Goal: Task Accomplishment & Management: Manage account settings

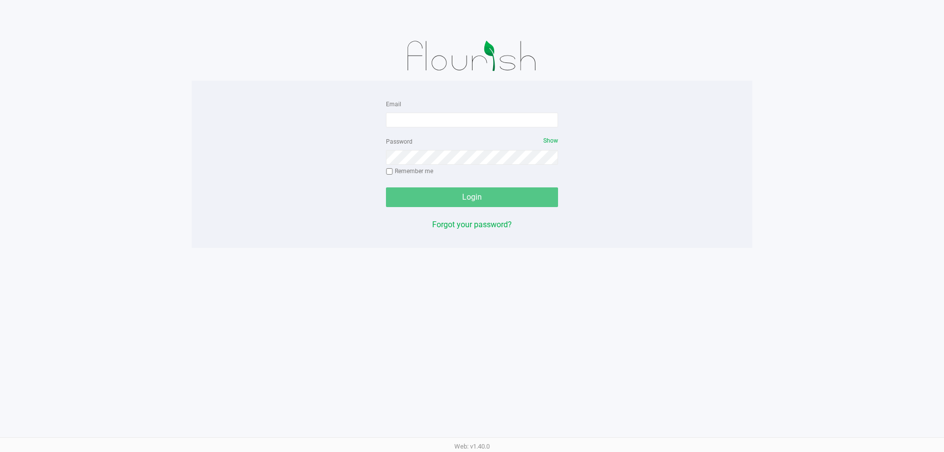
click at [50, 122] on app-pos-login-wrapper "Email Password Show Remember me Login Forgot your password?" at bounding box center [472, 124] width 944 height 248
click at [461, 118] on input "Email" at bounding box center [472, 120] width 172 height 15
type input "[EMAIL_ADDRESS][DOMAIN_NAME]"
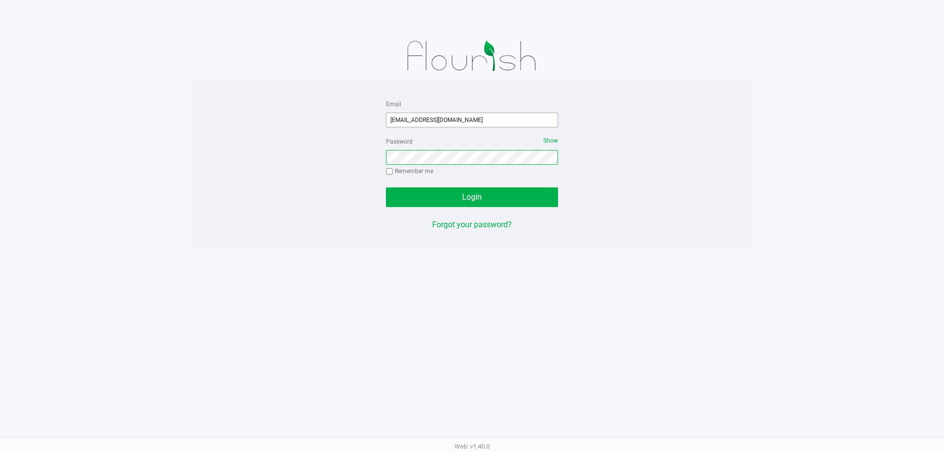
click at [386, 187] on button "Login" at bounding box center [472, 197] width 172 height 20
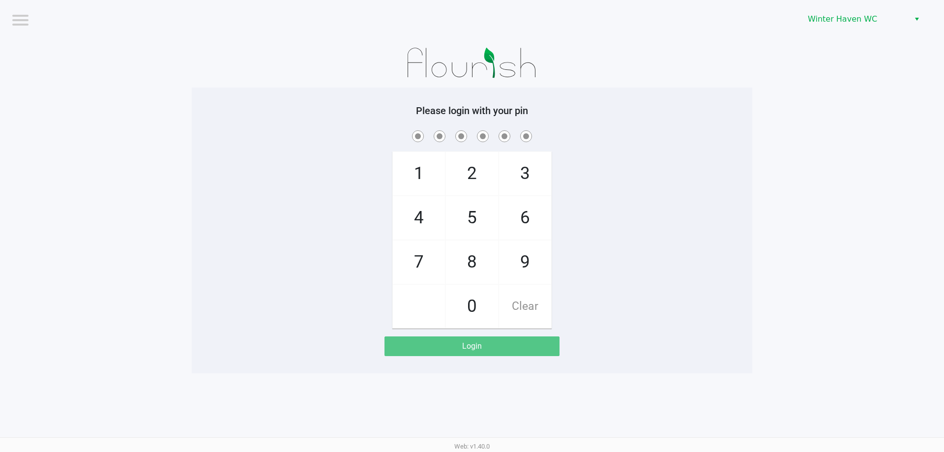
click at [414, 188] on span "1" at bounding box center [419, 173] width 52 height 43
checkbox input "true"
click at [537, 227] on span "6" at bounding box center [525, 217] width 52 height 43
checkbox input "true"
click at [436, 213] on span "4" at bounding box center [419, 217] width 52 height 43
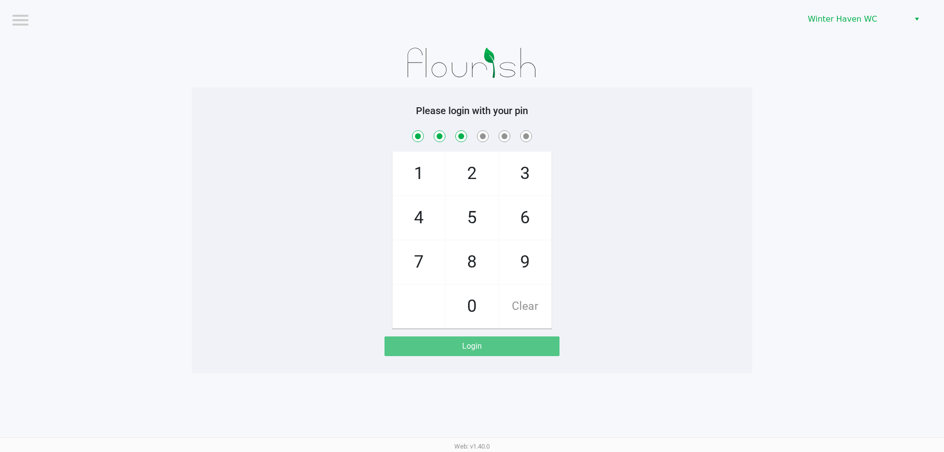
checkbox input "true"
click at [477, 292] on span "0" at bounding box center [472, 306] width 52 height 43
checkbox input "true"
click at [477, 292] on span "0" at bounding box center [472, 306] width 52 height 43
checkbox input "true"
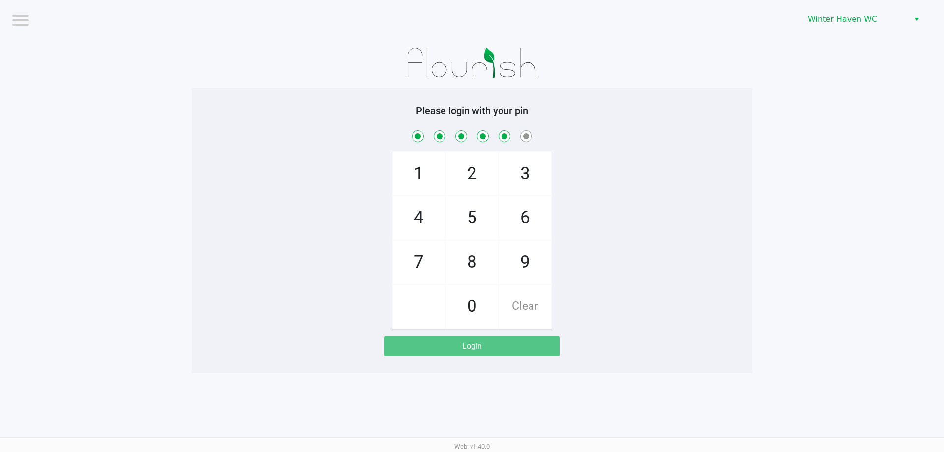
click at [506, 212] on span "6" at bounding box center [525, 217] width 52 height 43
checkbox input "true"
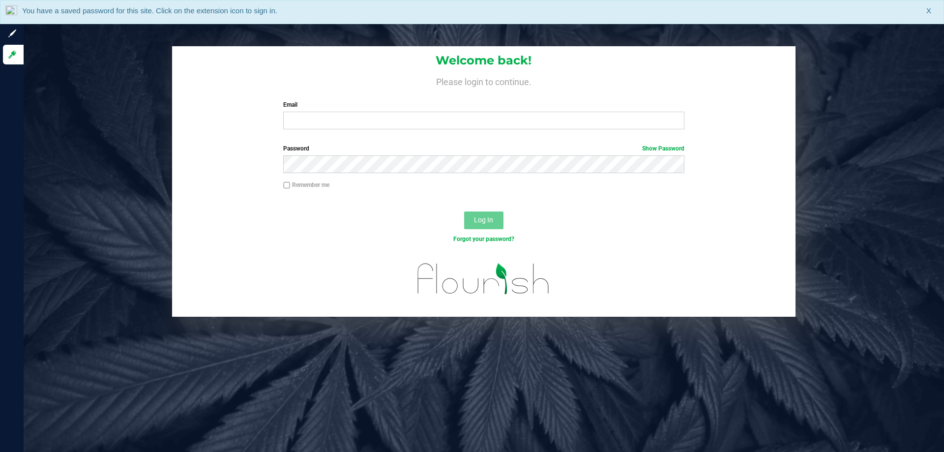
click at [323, 132] on div "Welcome back! Please login to continue. Email Required Please format your email…" at bounding box center [484, 91] width 624 height 91
click at [323, 133] on div "Welcome back! Please login to continue. Email Required Please format your email…" at bounding box center [484, 91] width 624 height 91
click at [336, 121] on input "Email" at bounding box center [483, 121] width 401 height 18
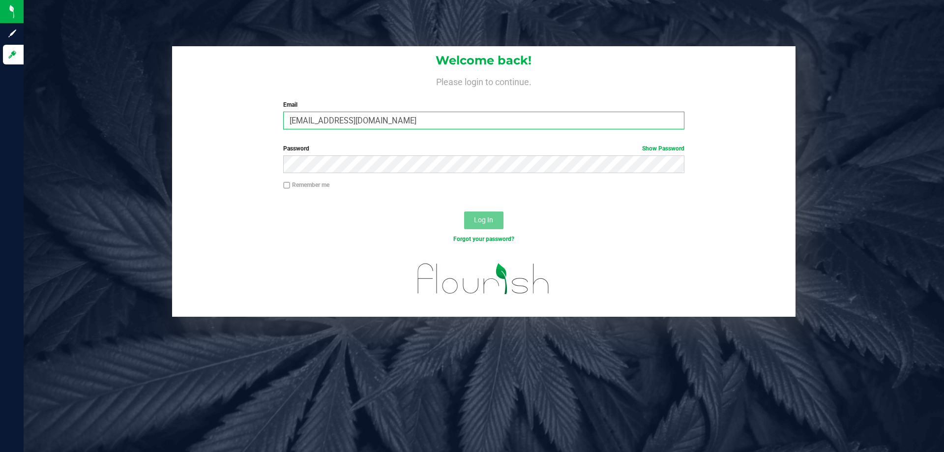
type input "[EMAIL_ADDRESS][DOMAIN_NAME]"
click at [464, 211] on button "Log In" at bounding box center [483, 220] width 39 height 18
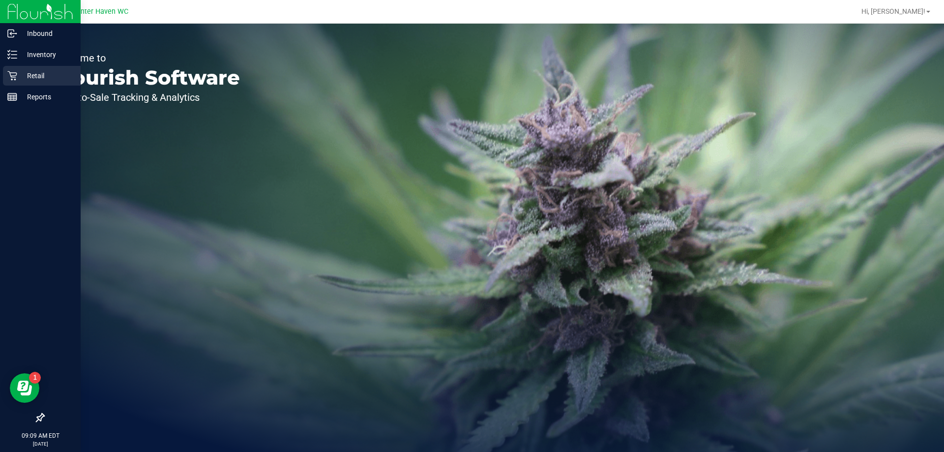
click at [18, 71] on p "Retail" at bounding box center [46, 76] width 59 height 12
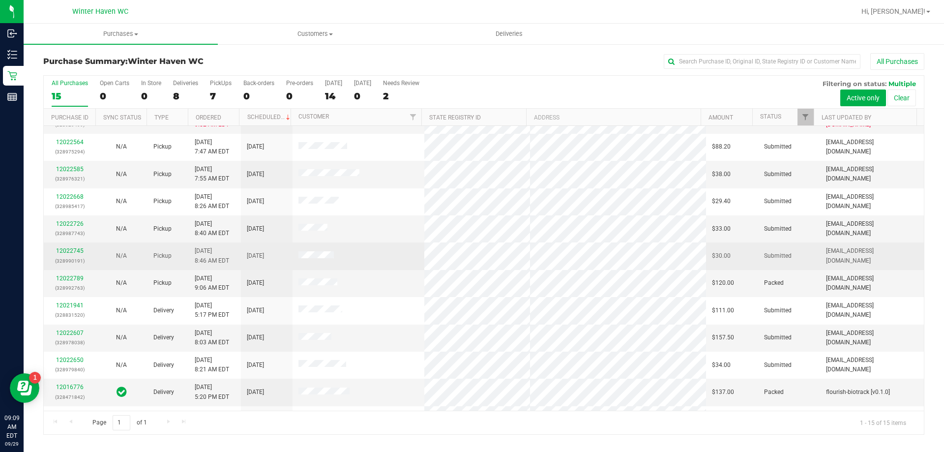
scroll to position [123, 0]
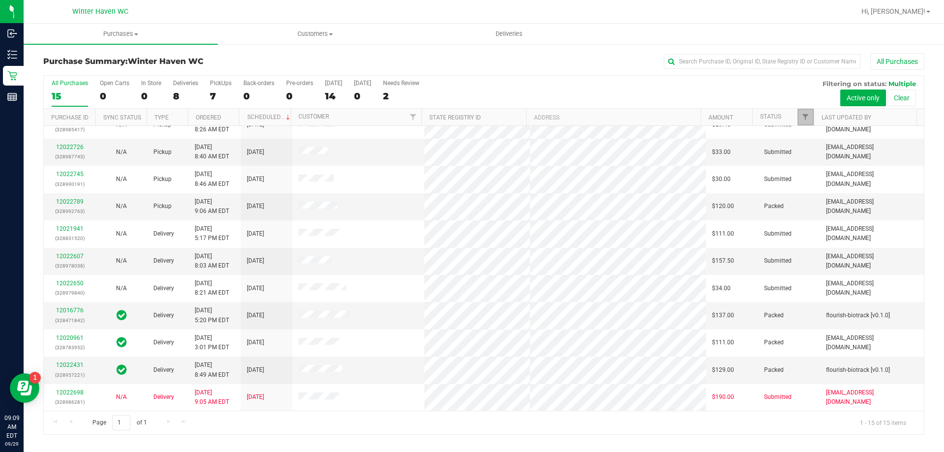
click at [798, 112] on link "Filter" at bounding box center [806, 117] width 16 height 17
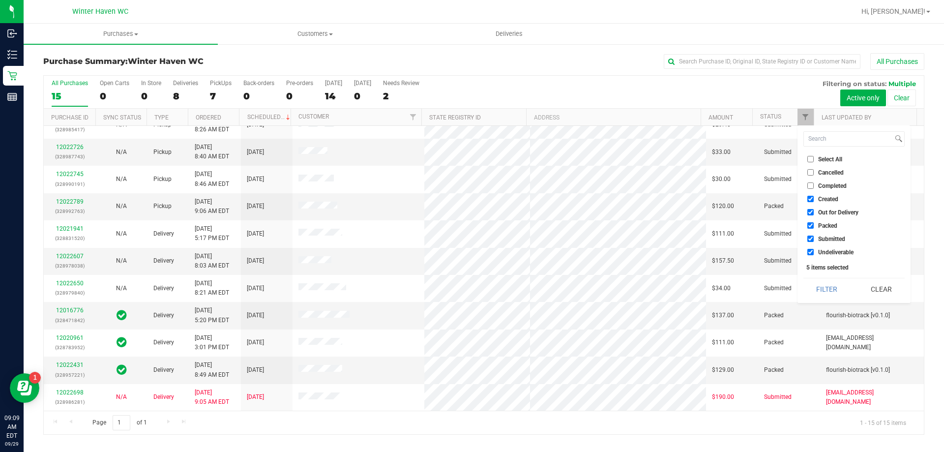
click at [809, 211] on input "Out for Delivery" at bounding box center [810, 212] width 6 height 6
checkbox input "false"
click at [812, 198] on input "Created" at bounding box center [810, 199] width 6 height 6
checkbox input "false"
click at [809, 237] on input "Submitted" at bounding box center [810, 239] width 6 height 6
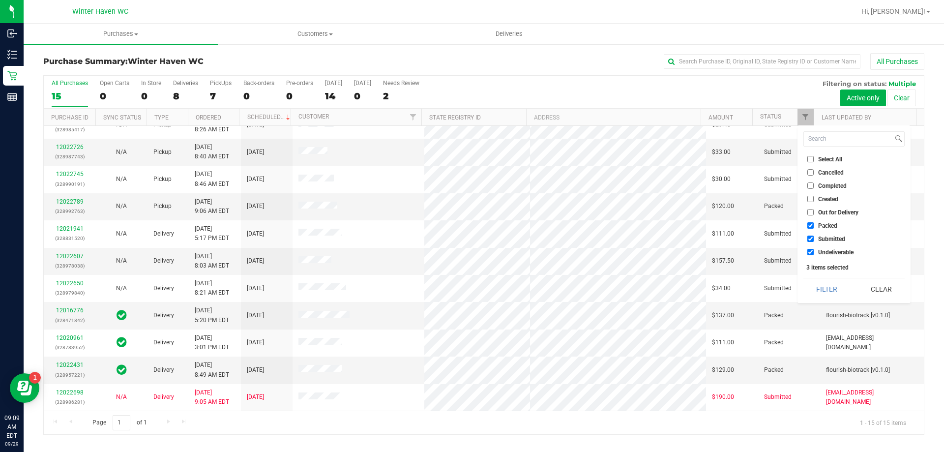
checkbox input "false"
click at [809, 254] on input "Undeliverable" at bounding box center [810, 252] width 6 height 6
checkbox input "false"
click at [825, 300] on div "Select All Cancelled Completed Created Out for Delivery Packed Submitted Undeli…" at bounding box center [854, 214] width 113 height 178
click at [824, 289] on button "Filter" at bounding box center [827, 289] width 47 height 22
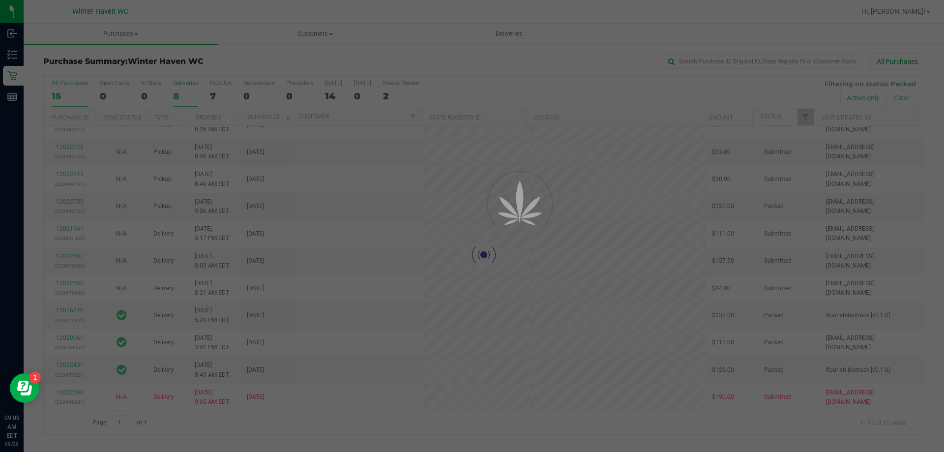
scroll to position [0, 0]
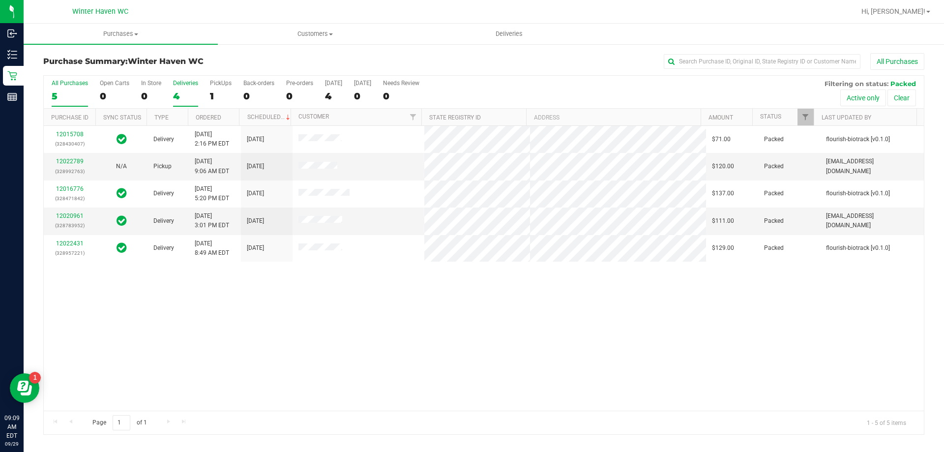
click at [181, 94] on div "4" at bounding box center [185, 95] width 25 height 11
click at [0, 0] on input "Deliveries 4" at bounding box center [0, 0] width 0 height 0
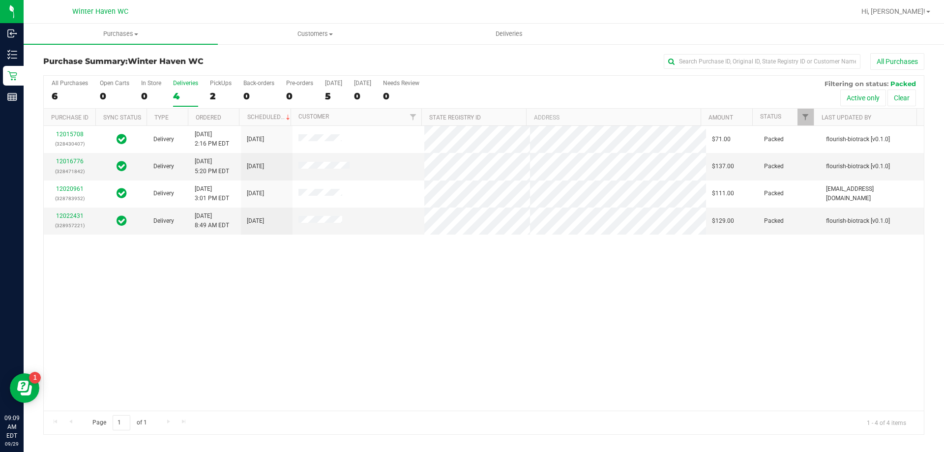
click at [797, 116] on th "Status" at bounding box center [782, 117] width 61 height 17
click at [805, 117] on span "Filter" at bounding box center [806, 117] width 8 height 8
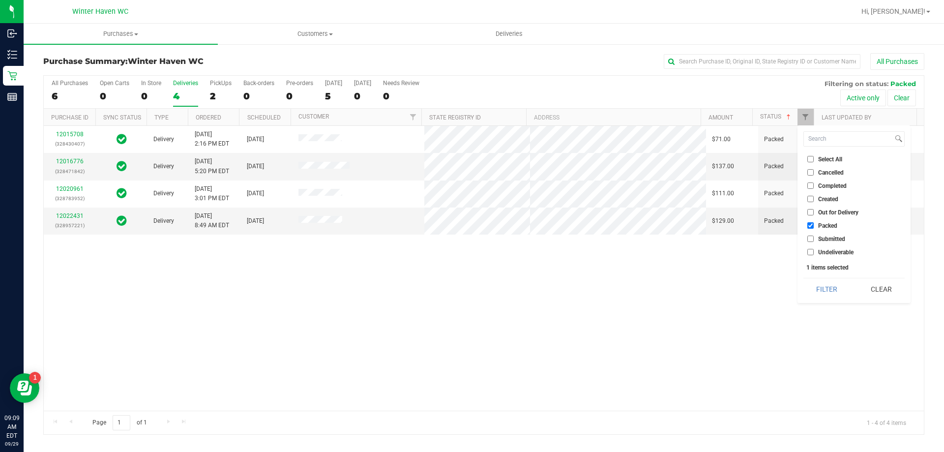
click at [810, 229] on input "Packed" at bounding box center [810, 225] width 6 height 6
checkbox input "false"
click at [813, 239] on input "Submitted" at bounding box center [810, 239] width 6 height 6
checkbox input "true"
click at [818, 284] on button "Filter" at bounding box center [827, 289] width 47 height 22
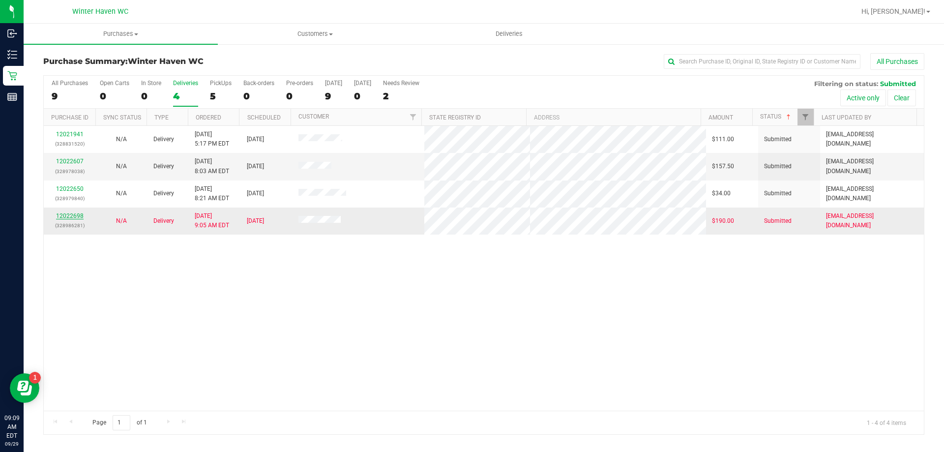
click at [65, 219] on link "12022698" at bounding box center [70, 215] width 28 height 7
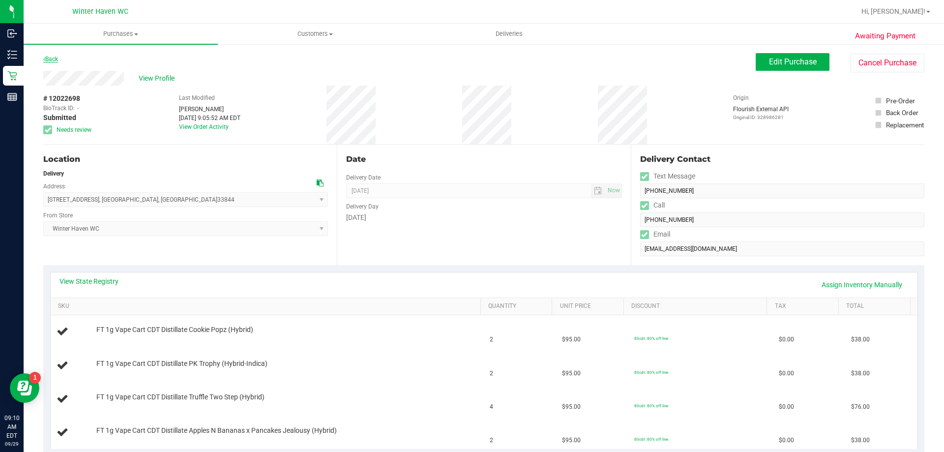
click at [58, 56] on link "Back" at bounding box center [50, 59] width 15 height 7
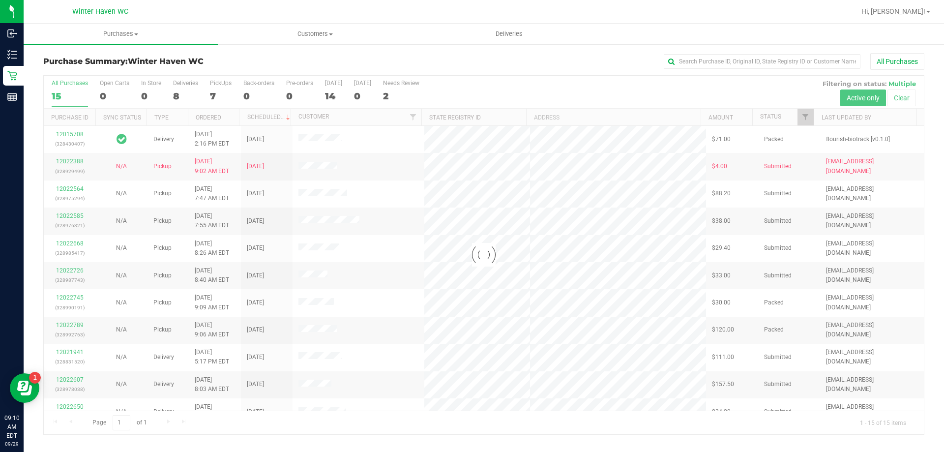
click at [811, 120] on div at bounding box center [484, 255] width 880 height 358
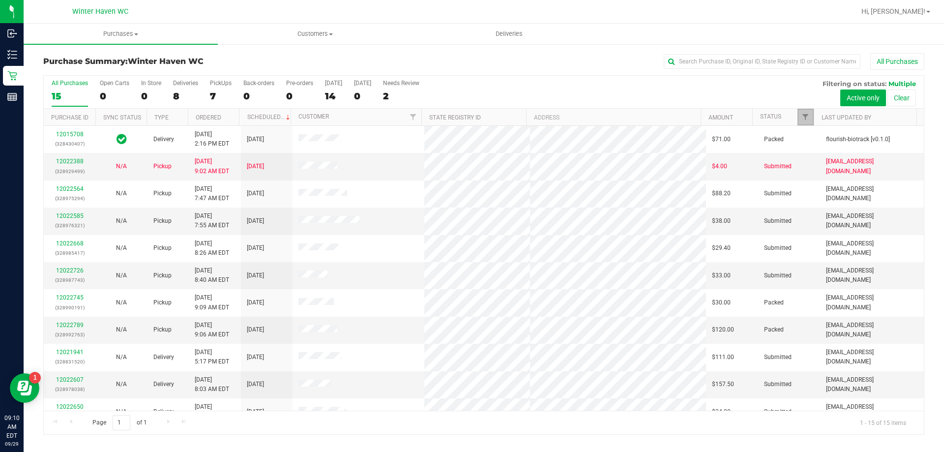
click at [811, 120] on link "Filter" at bounding box center [806, 117] width 16 height 17
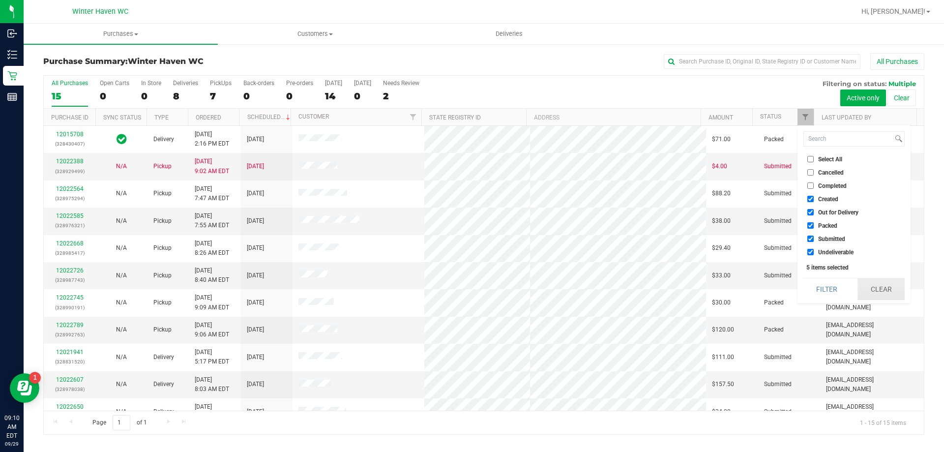
click at [876, 286] on button "Clear" at bounding box center [881, 289] width 47 height 22
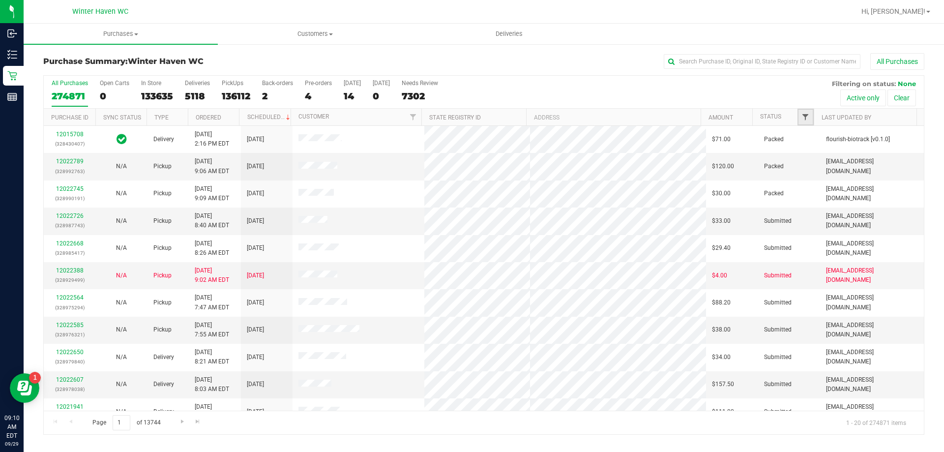
click at [804, 117] on span "Filter" at bounding box center [806, 117] width 8 height 8
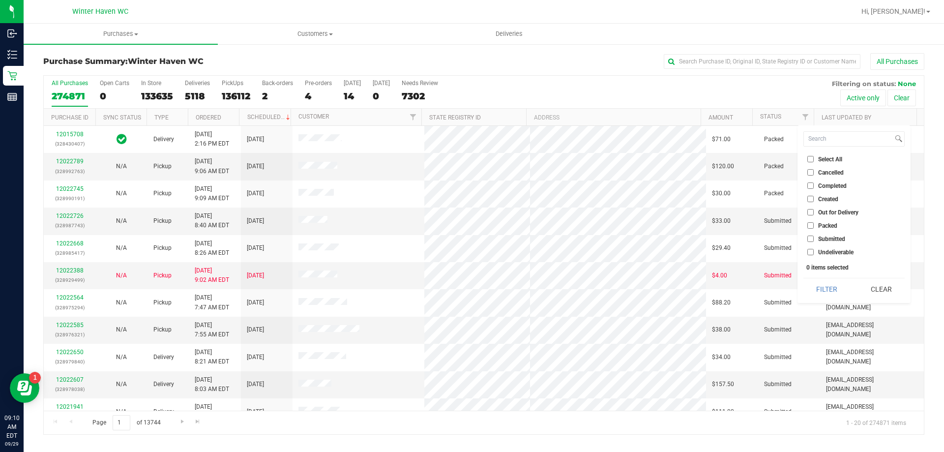
click at [813, 239] on input "Submitted" at bounding box center [810, 239] width 6 height 6
checkbox input "true"
click at [811, 289] on button "Filter" at bounding box center [827, 289] width 47 height 22
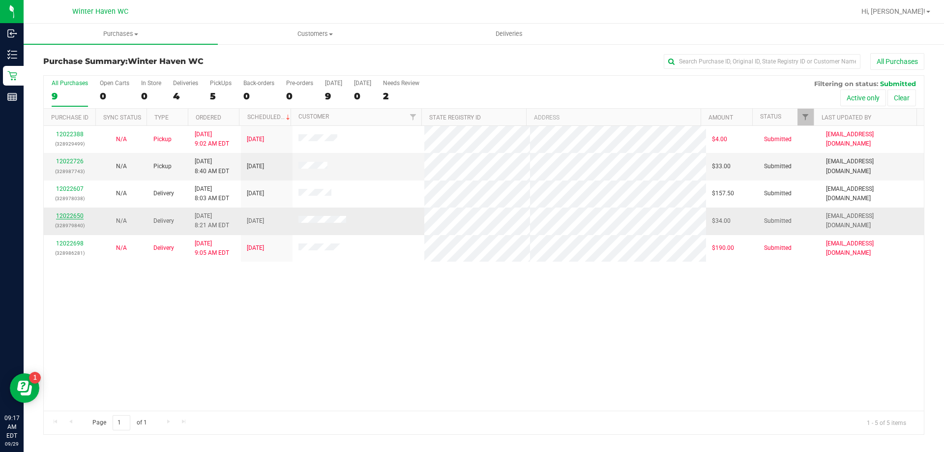
click at [71, 218] on link "12022650" at bounding box center [70, 215] width 28 height 7
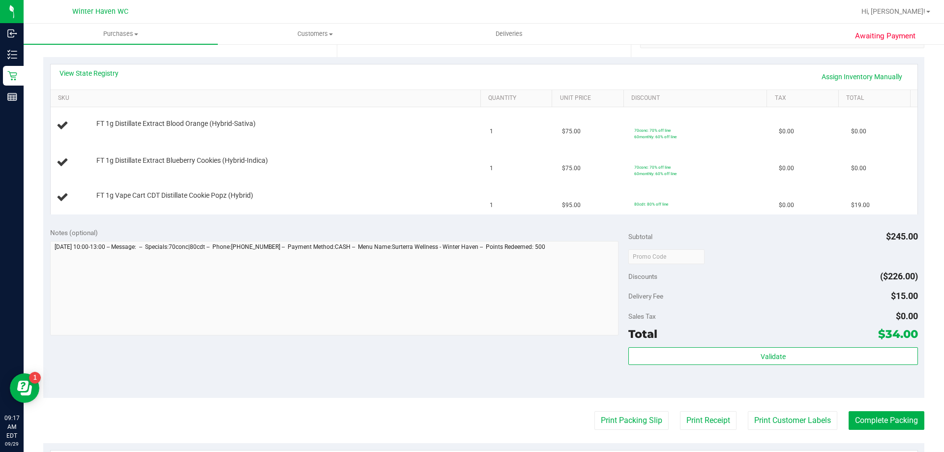
scroll to position [344, 0]
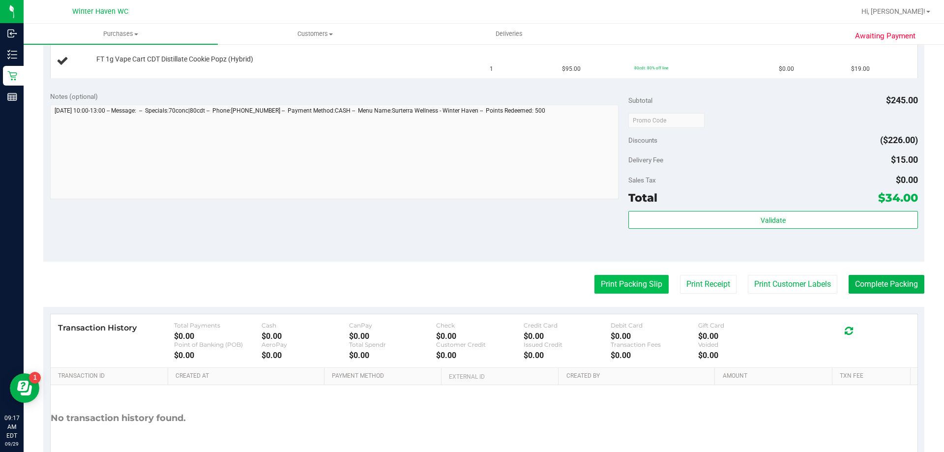
click at [618, 283] on button "Print Packing Slip" at bounding box center [632, 284] width 74 height 19
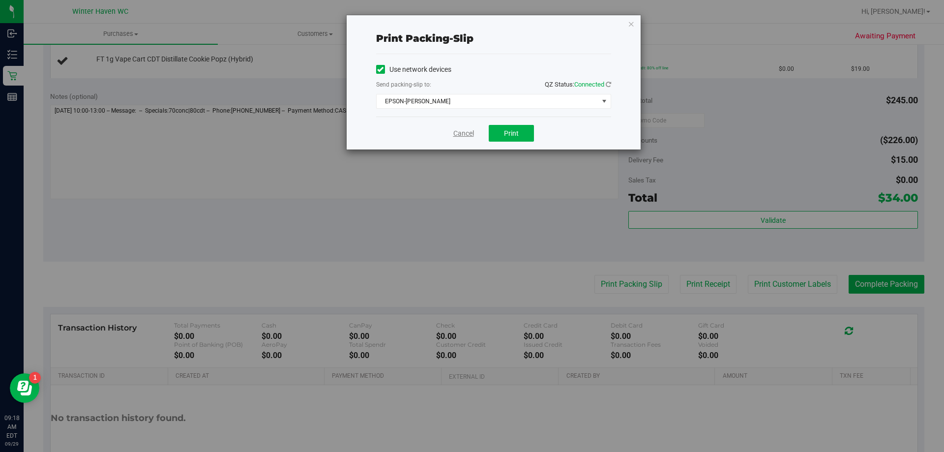
click at [462, 131] on link "Cancel" at bounding box center [463, 133] width 21 height 10
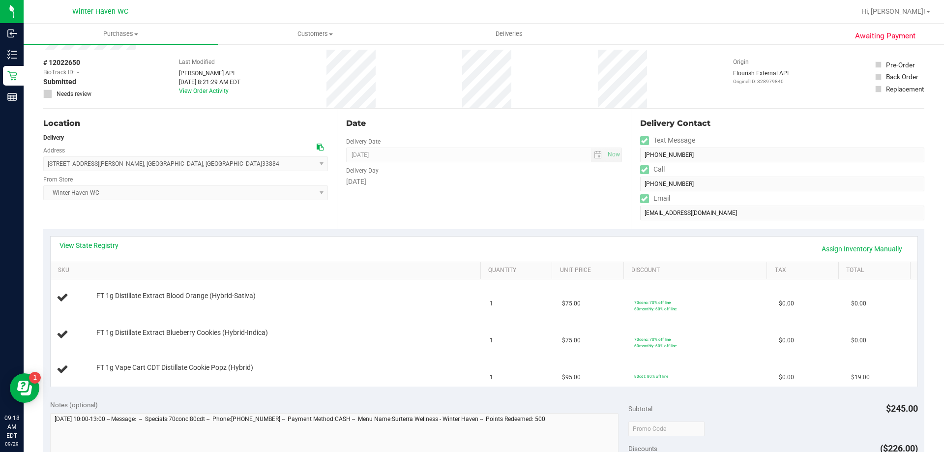
scroll to position [0, 0]
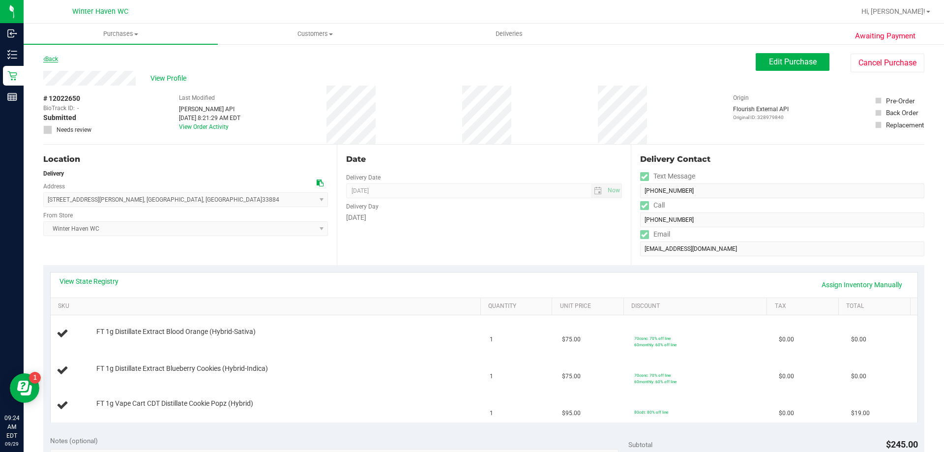
click at [44, 58] on icon at bounding box center [44, 59] width 2 height 6
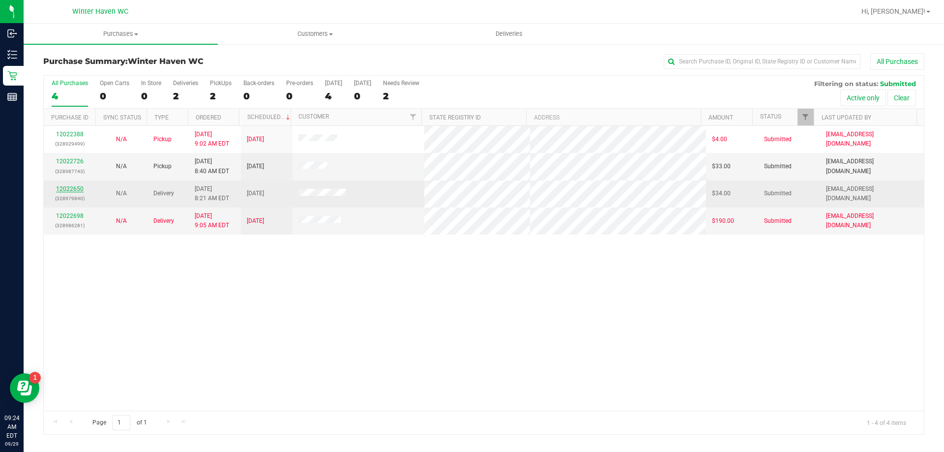
click at [76, 186] on link "12022650" at bounding box center [70, 188] width 28 height 7
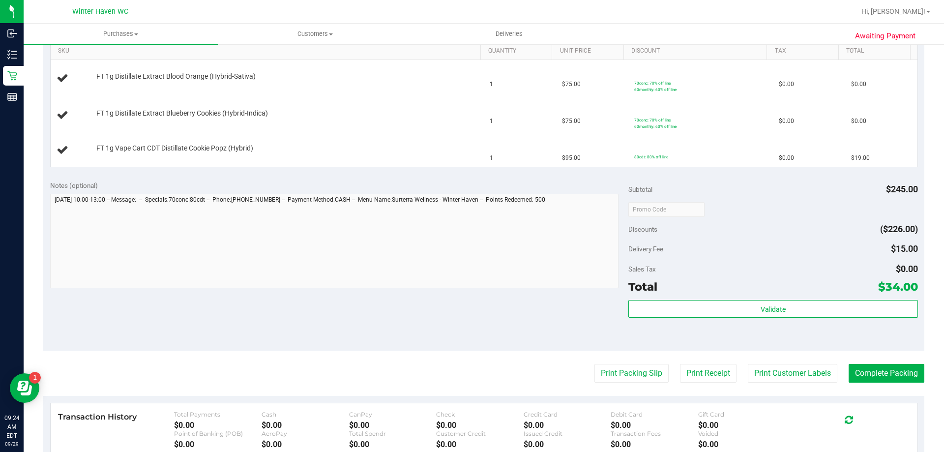
scroll to position [295, 0]
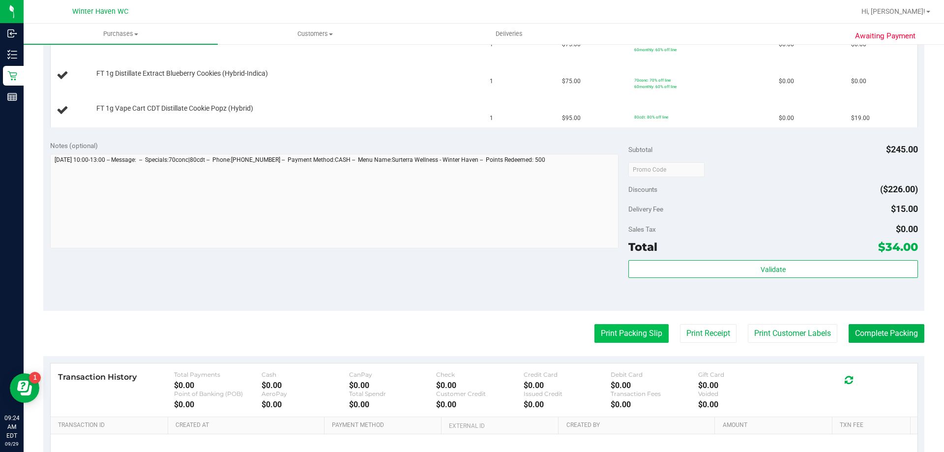
click at [638, 344] on purchase-details "Back Edit Purchase Cancel Purchase View Profile # 12022650 BioTrack ID: - Submi…" at bounding box center [483, 149] width 881 height 782
click at [638, 328] on button "Print Packing Slip" at bounding box center [632, 333] width 74 height 19
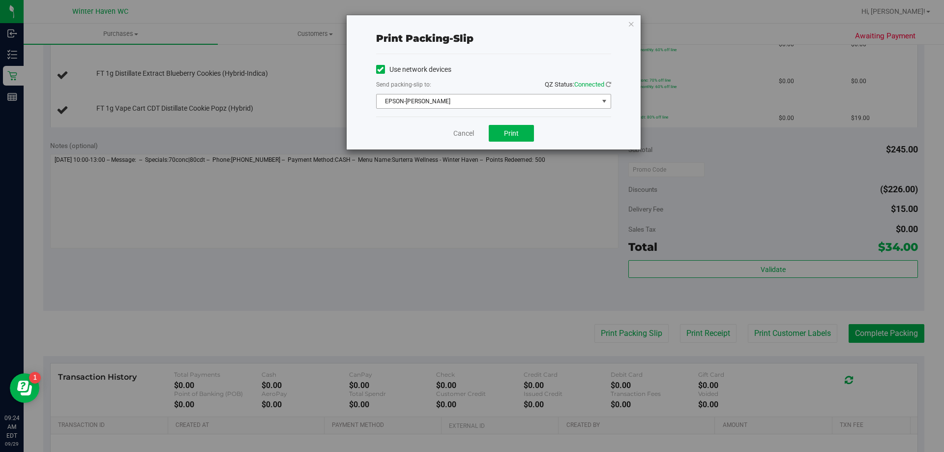
click at [514, 95] on span "EPSON-[PERSON_NAME]" at bounding box center [488, 101] width 222 height 14
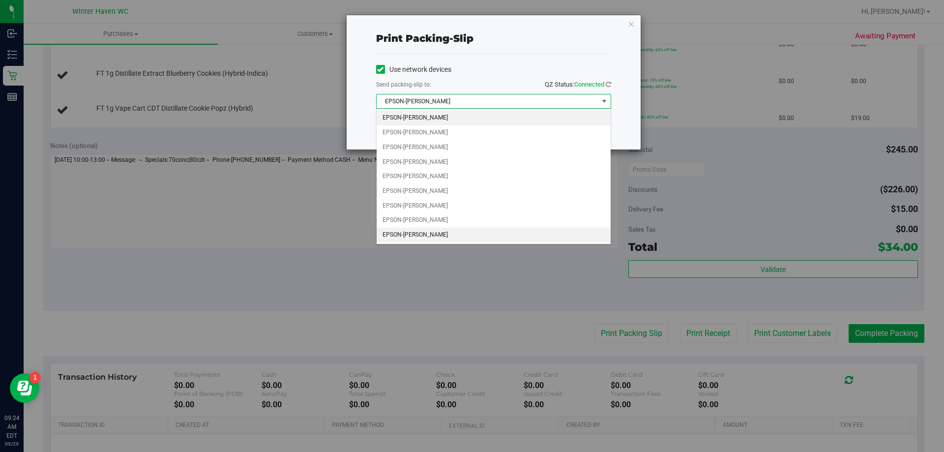
click at [403, 231] on li "EPSON-[PERSON_NAME]" at bounding box center [494, 235] width 234 height 15
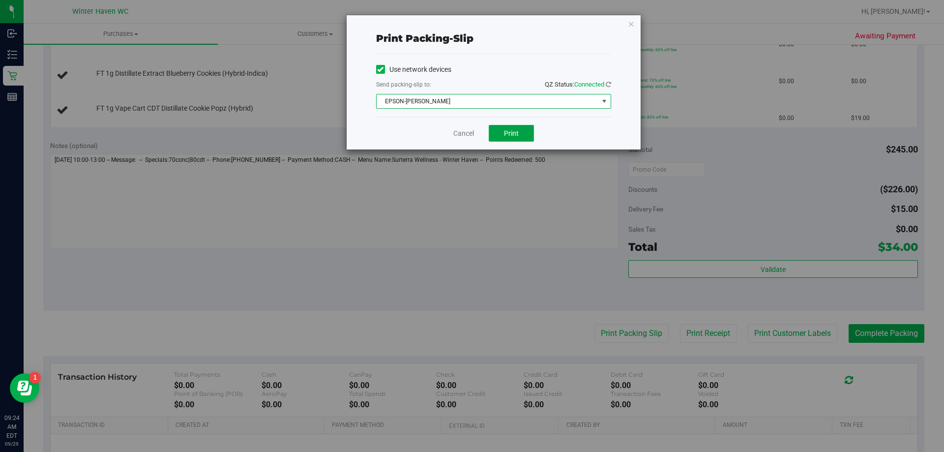
click at [514, 126] on button "Print" at bounding box center [511, 133] width 45 height 17
click at [465, 133] on link "Cancel" at bounding box center [463, 133] width 21 height 10
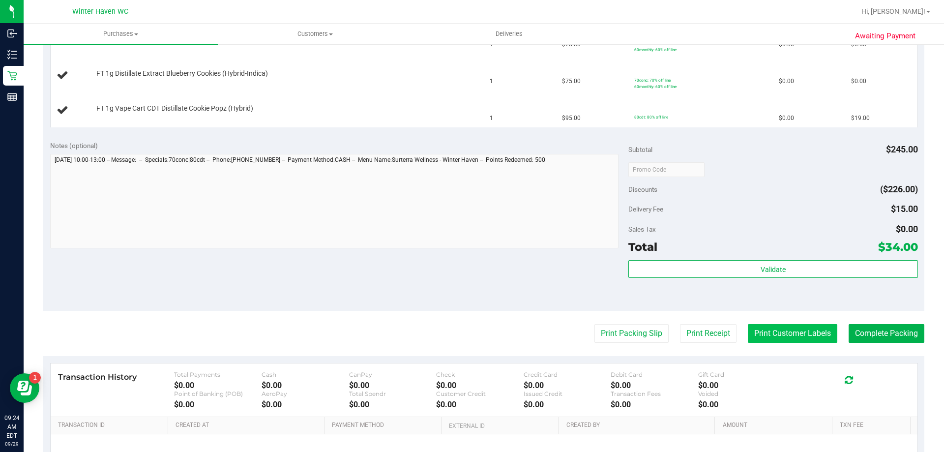
click at [748, 331] on button "Print Customer Labels" at bounding box center [793, 333] width 90 height 19
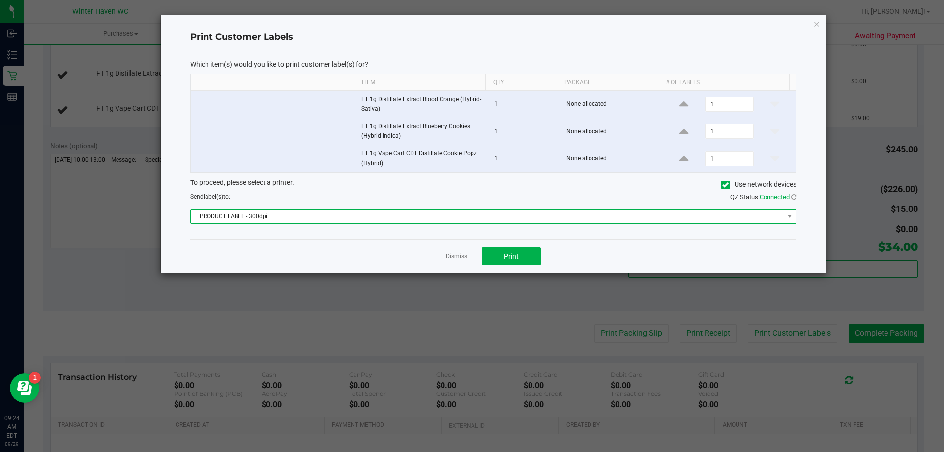
click at [688, 215] on span "PRODUCT LABEL - 300dpi" at bounding box center [487, 216] width 593 height 14
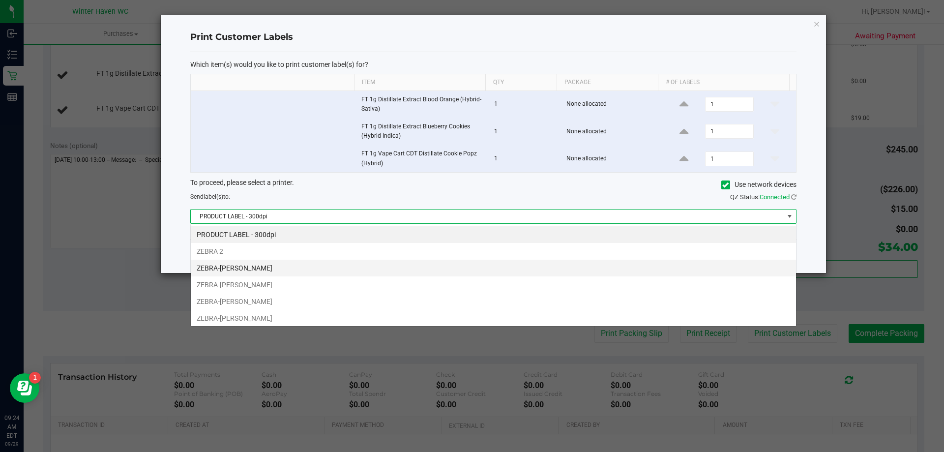
scroll to position [15, 606]
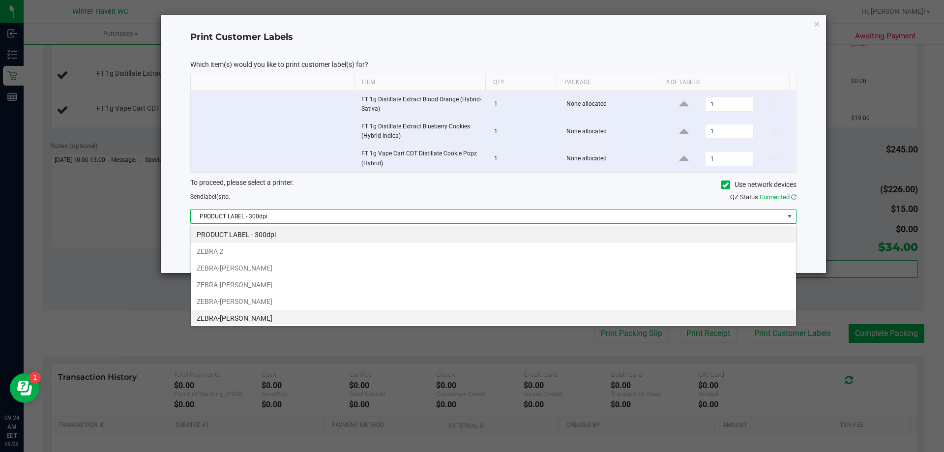
click at [310, 314] on li "ZEBRA-[PERSON_NAME]" at bounding box center [493, 318] width 605 height 17
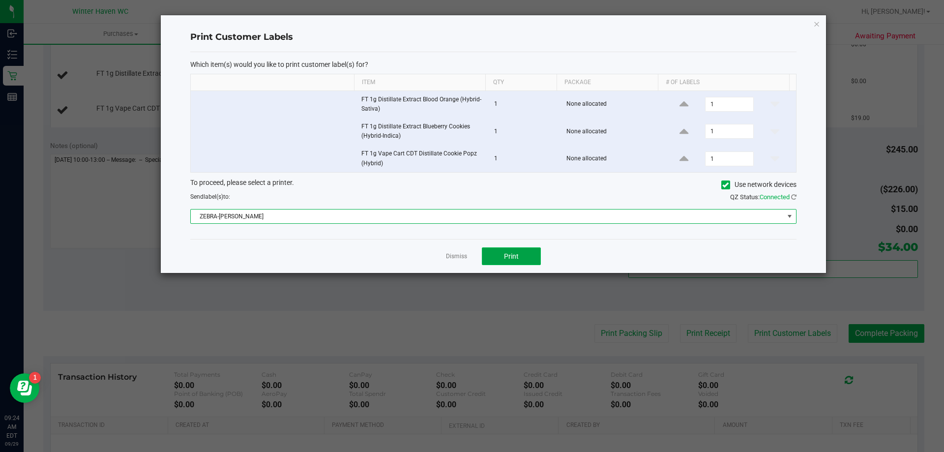
click at [507, 255] on span "Print" at bounding box center [511, 256] width 15 height 8
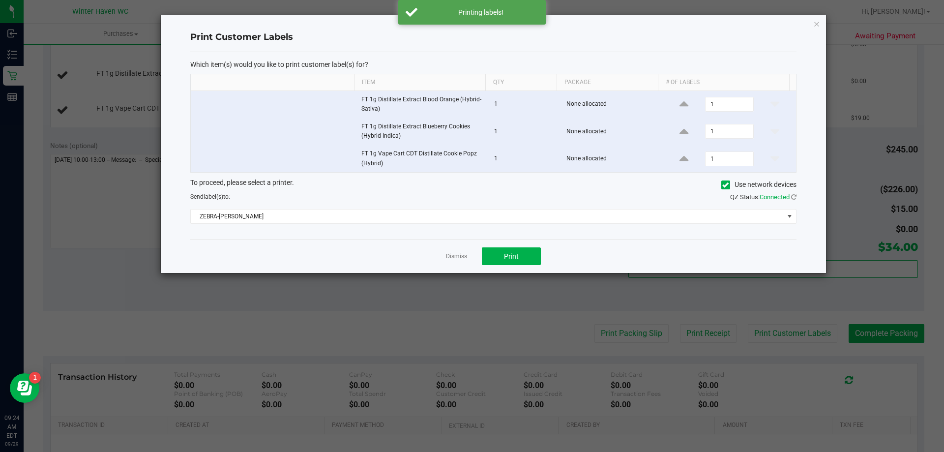
click at [459, 259] on link "Dismiss" at bounding box center [456, 256] width 21 height 8
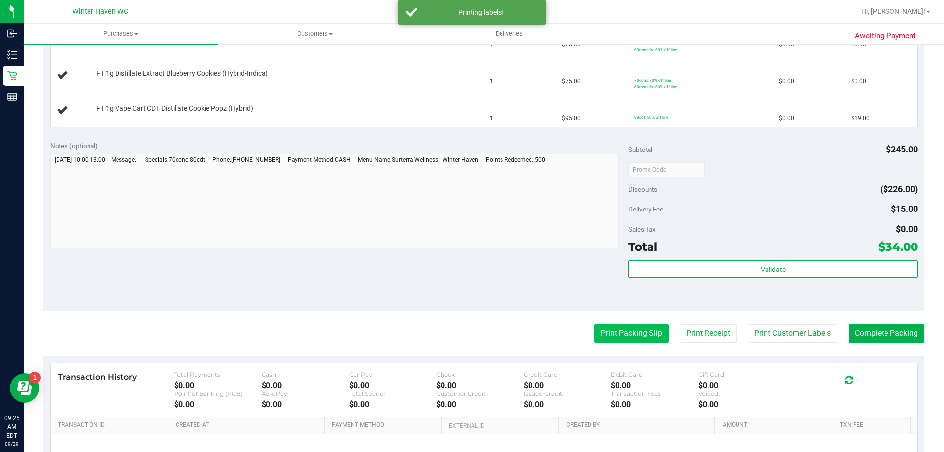
click at [642, 339] on button "Print Packing Slip" at bounding box center [632, 333] width 74 height 19
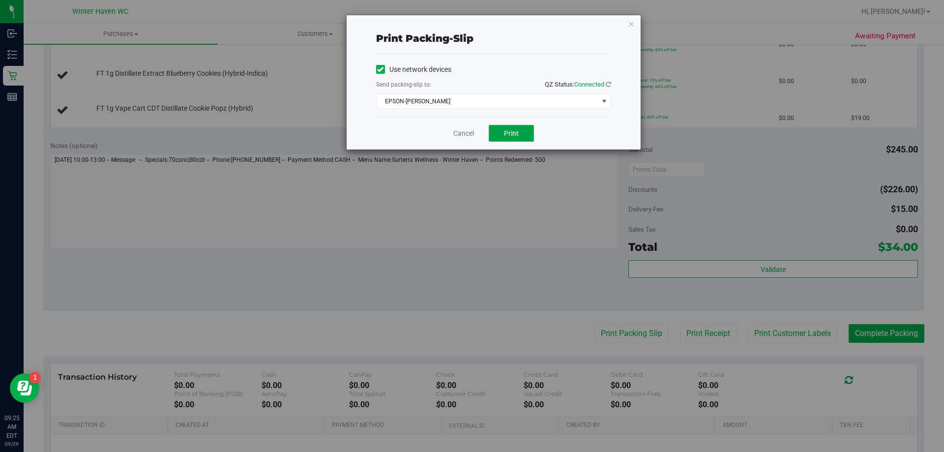
click at [518, 139] on button "Print" at bounding box center [511, 133] width 45 height 17
click at [456, 130] on link "Cancel" at bounding box center [463, 133] width 21 height 10
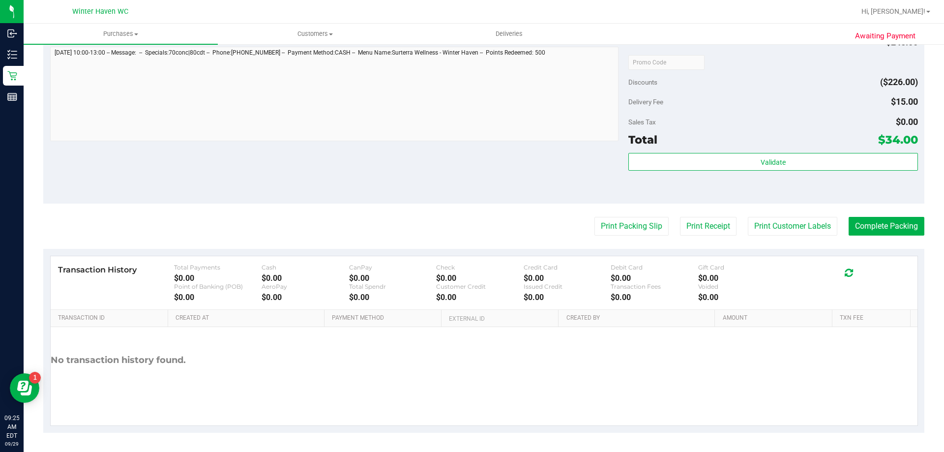
scroll to position [403, 0]
click at [644, 231] on button "Print Packing Slip" at bounding box center [632, 225] width 74 height 19
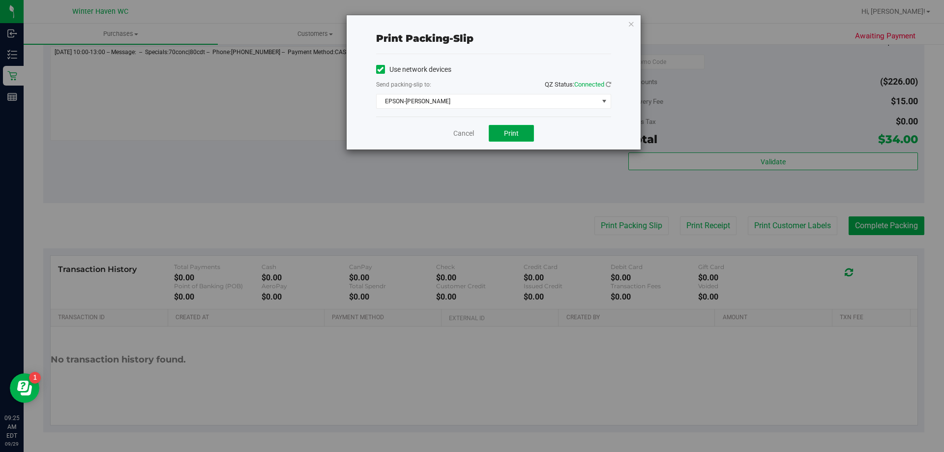
click at [524, 132] on button "Print" at bounding box center [511, 133] width 45 height 17
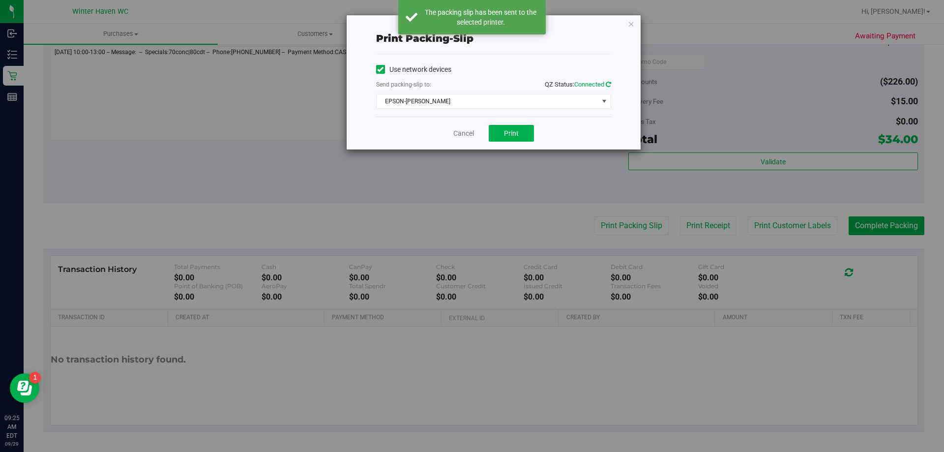
click at [608, 81] on icon at bounding box center [608, 84] width 5 height 6
click at [608, 81] on icon at bounding box center [608, 84] width 8 height 8
click at [608, 81] on icon at bounding box center [607, 84] width 7 height 8
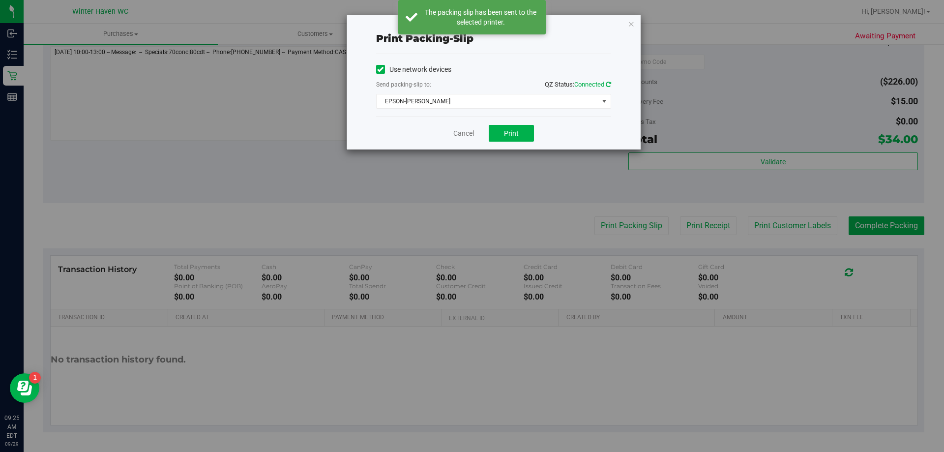
click at [608, 81] on icon at bounding box center [608, 84] width 8 height 8
click at [471, 133] on link "Cancel" at bounding box center [463, 133] width 21 height 10
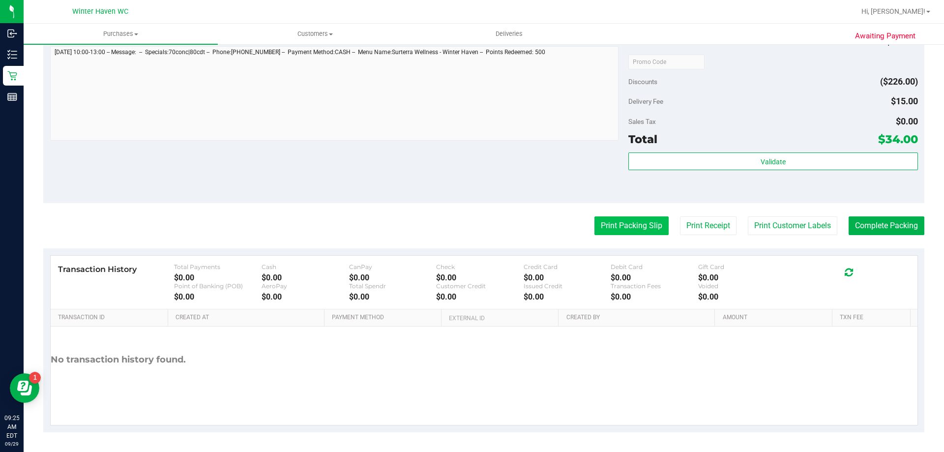
click at [638, 223] on button "Print Packing Slip" at bounding box center [632, 225] width 74 height 19
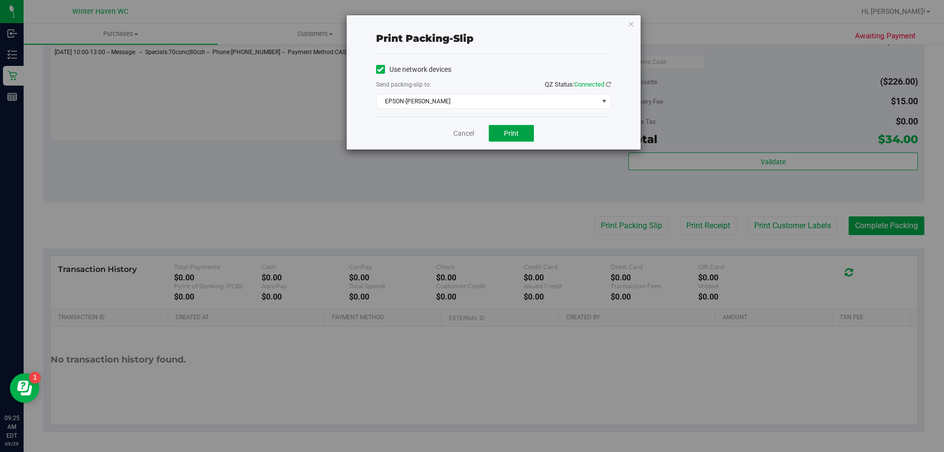
click at [508, 131] on span "Print" at bounding box center [511, 133] width 15 height 8
click at [460, 136] on link "Cancel" at bounding box center [463, 133] width 21 height 10
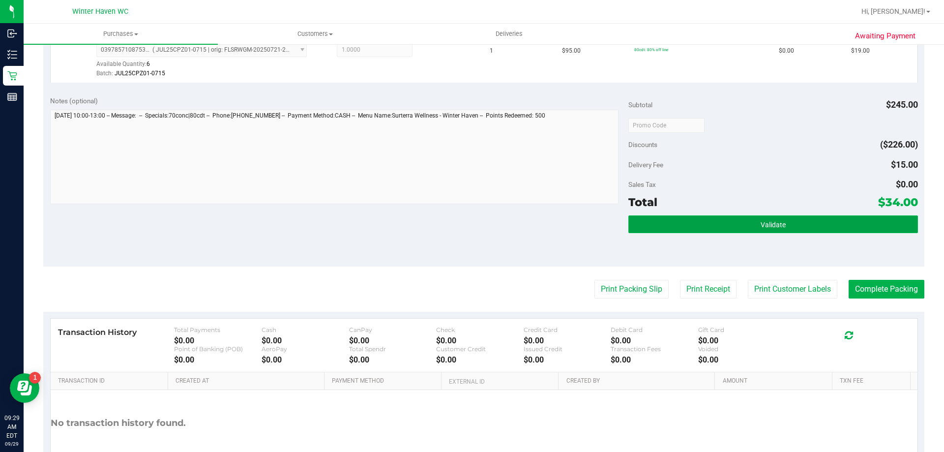
click at [820, 218] on button "Validate" at bounding box center [772, 224] width 289 height 18
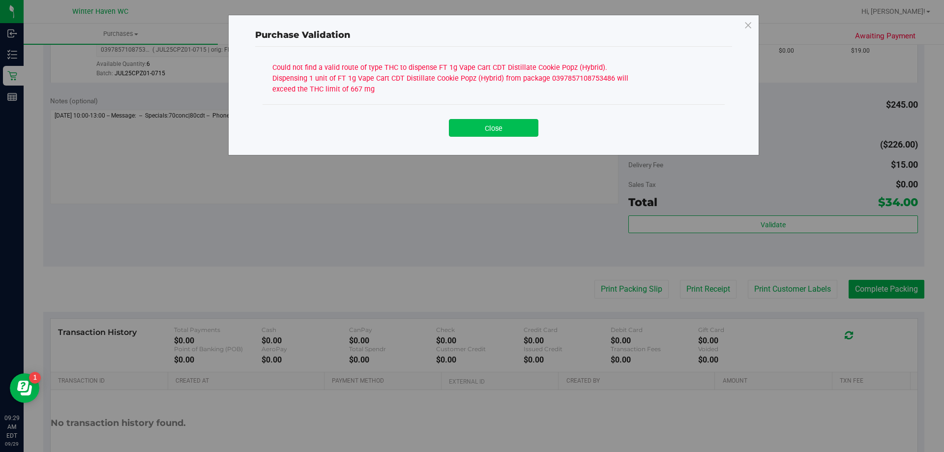
click at [507, 127] on button "Close" at bounding box center [494, 128] width 90 height 18
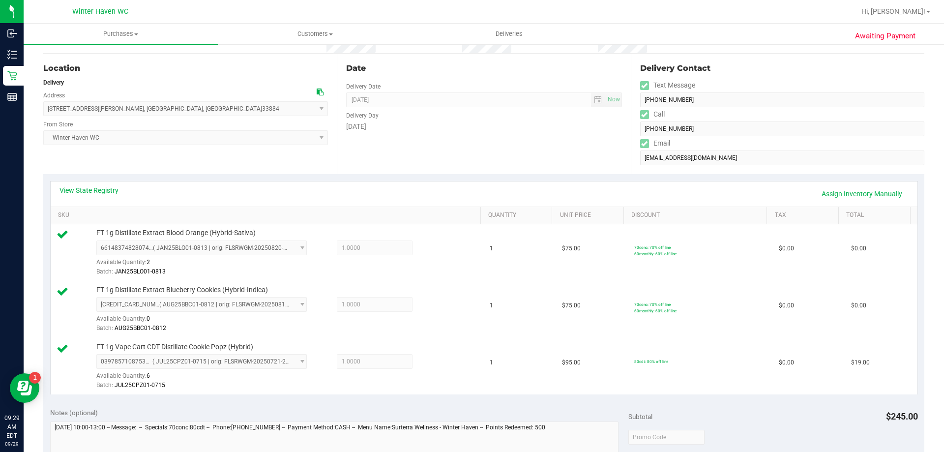
scroll to position [0, 0]
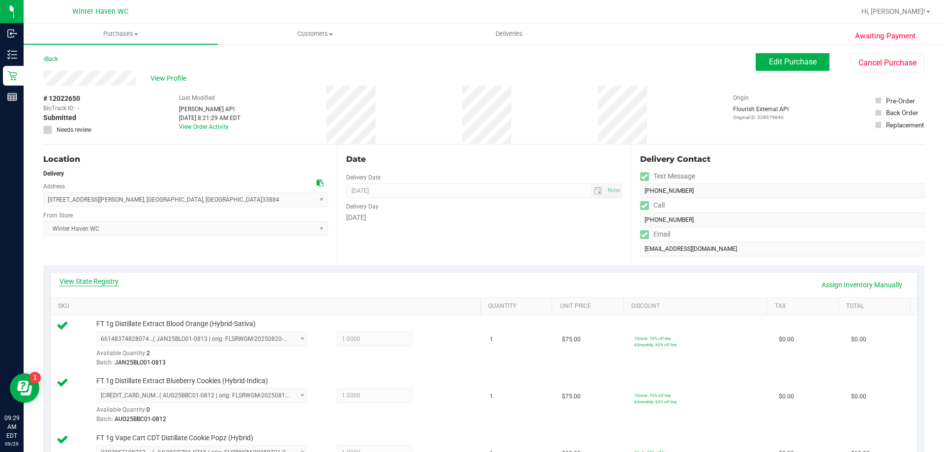
click at [105, 279] on link "View State Registry" at bounding box center [89, 281] width 59 height 10
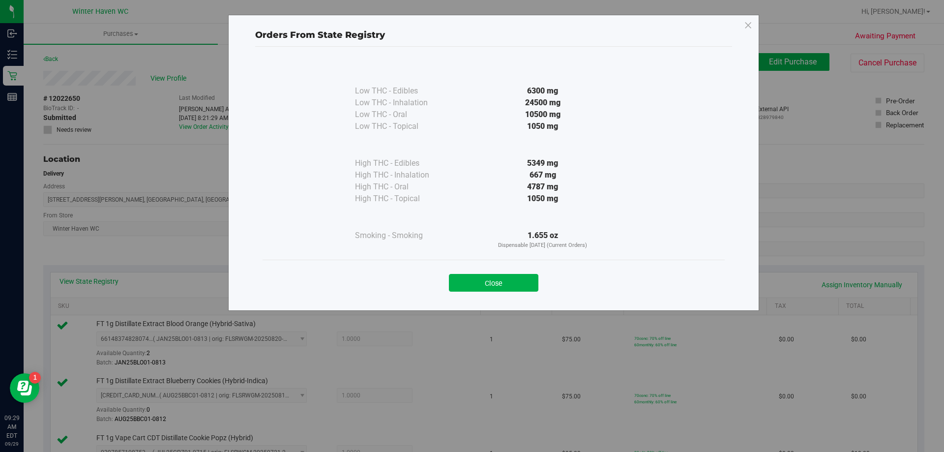
click at [522, 282] on button "Close" at bounding box center [494, 283] width 90 height 18
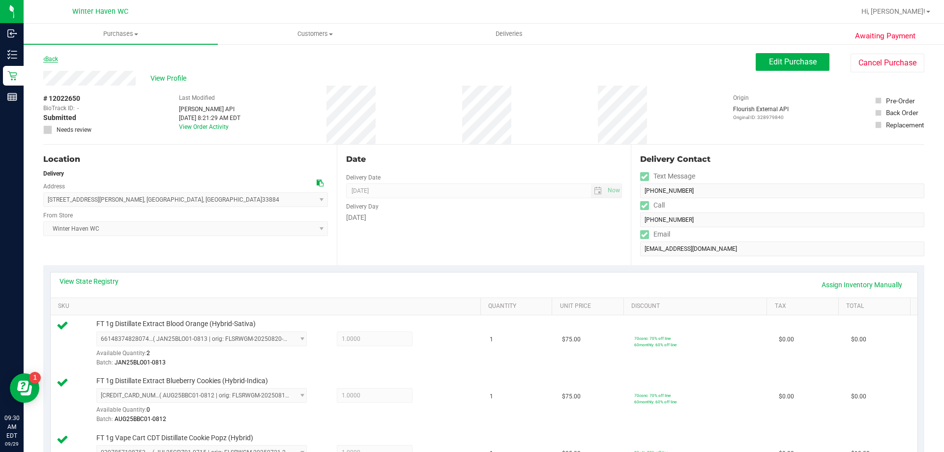
click at [51, 56] on link "Back" at bounding box center [50, 59] width 15 height 7
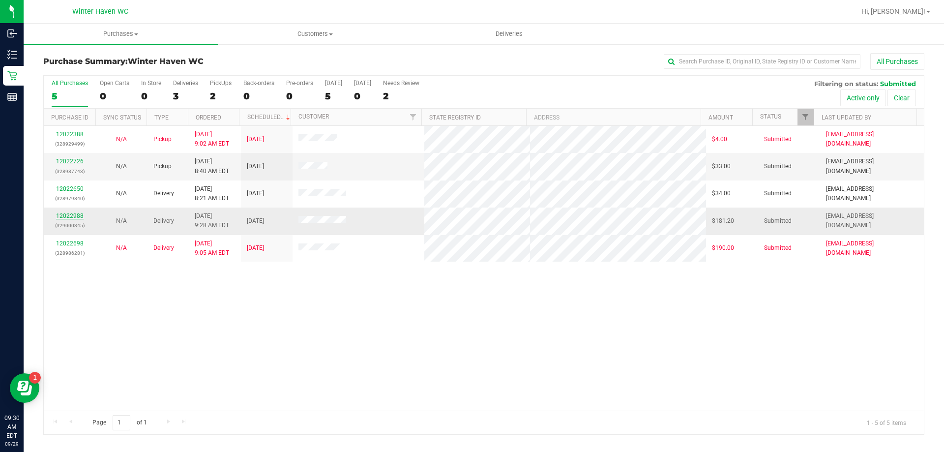
click at [77, 218] on link "12022988" at bounding box center [70, 215] width 28 height 7
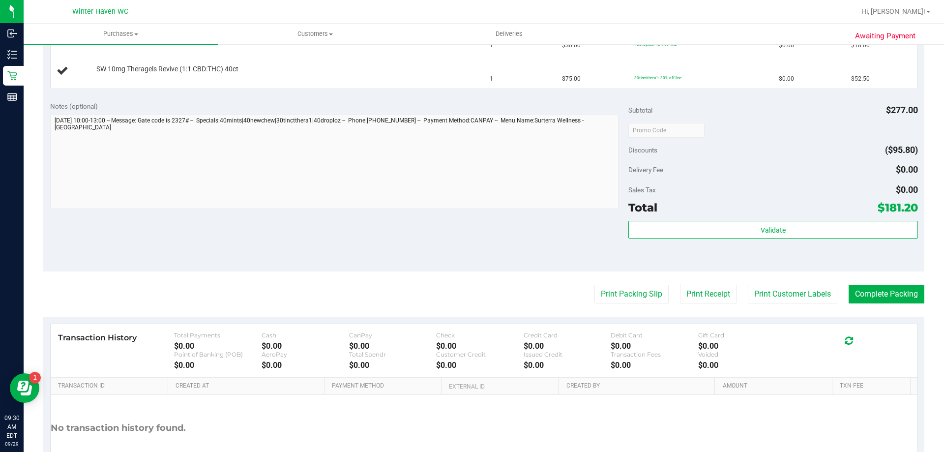
scroll to position [443, 0]
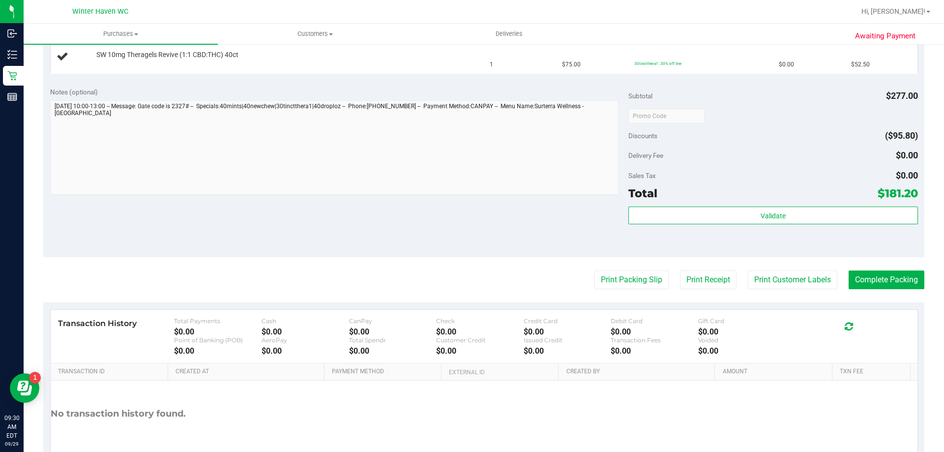
click at [611, 266] on purchase-details "Back Edit Purchase Cancel Purchase View Profile # 12022988 BioTrack ID: - Submi…" at bounding box center [483, 49] width 881 height 876
click at [610, 279] on button "Print Packing Slip" at bounding box center [632, 279] width 74 height 19
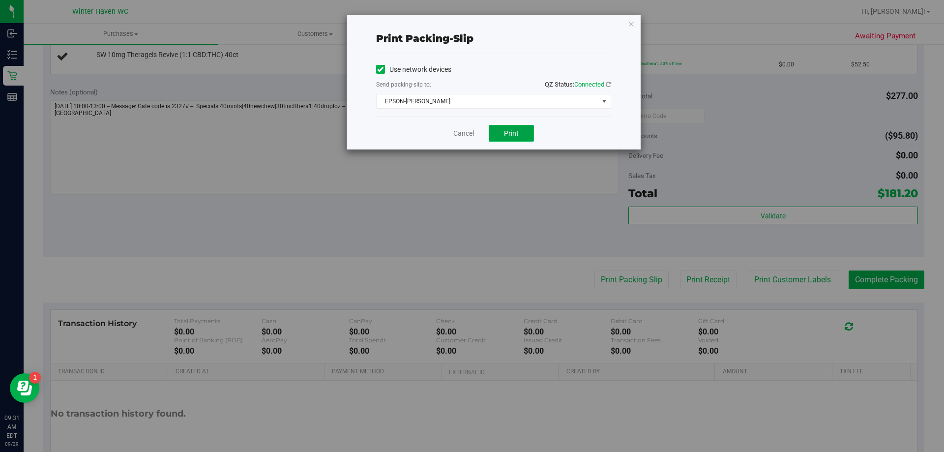
click at [518, 136] on span "Print" at bounding box center [511, 133] width 15 height 8
click at [459, 135] on link "Cancel" at bounding box center [463, 133] width 21 height 10
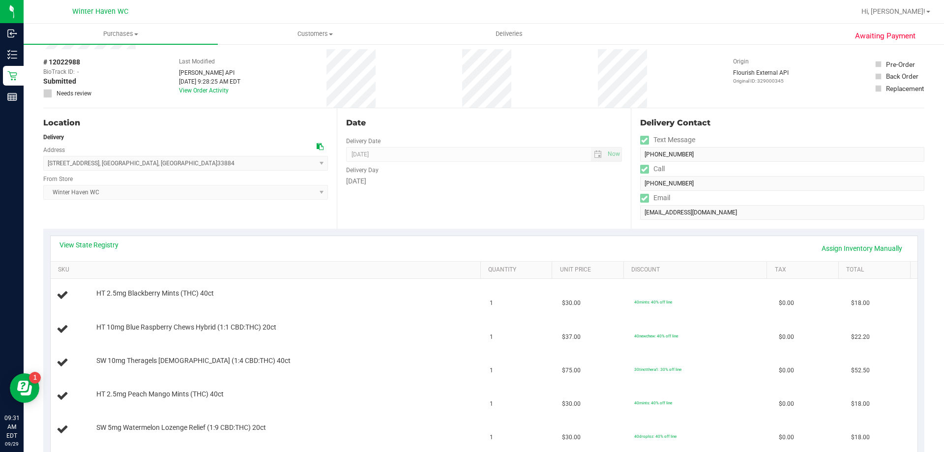
scroll to position [0, 0]
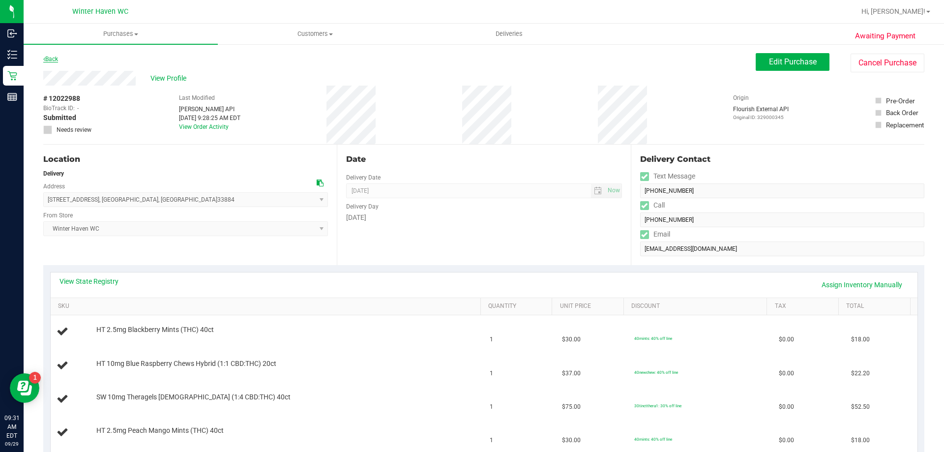
click at [58, 59] on link "Back" at bounding box center [50, 59] width 15 height 7
